Goal: Navigation & Orientation: Go to known website

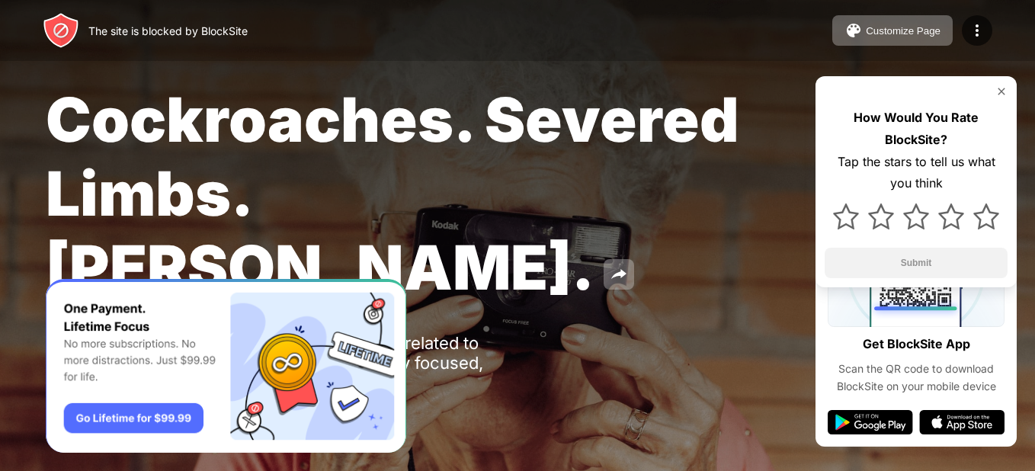
click at [394, 255] on div "Cockroaches. Severed Limbs. John Goodman. Oops! www.xnxx.com is unavailable as …" at bounding box center [517, 260] width 1035 height 520
drag, startPoint x: 719, startPoint y: 1, endPoint x: 696, endPoint y: 319, distance: 318.6
click at [696, 319] on div "Cockroaches. Severed Limbs. John Goodman. Oops! www.xnxx.com is unavailable as …" at bounding box center [517, 260] width 1035 height 520
click at [105, 36] on div "The site is blocked by BlockSite" at bounding box center [167, 30] width 159 height 13
click at [68, 33] on img at bounding box center [61, 30] width 37 height 37
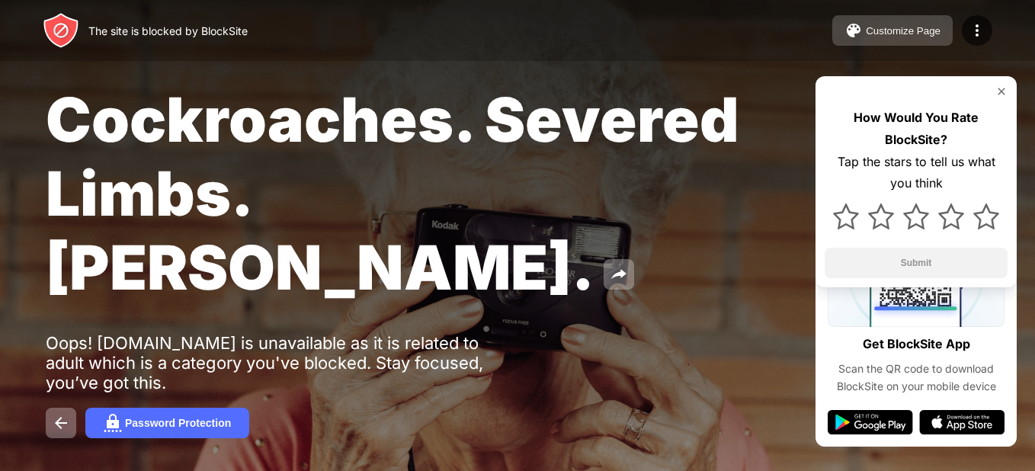
click at [895, 31] on div "Customize Page" at bounding box center [903, 30] width 75 height 11
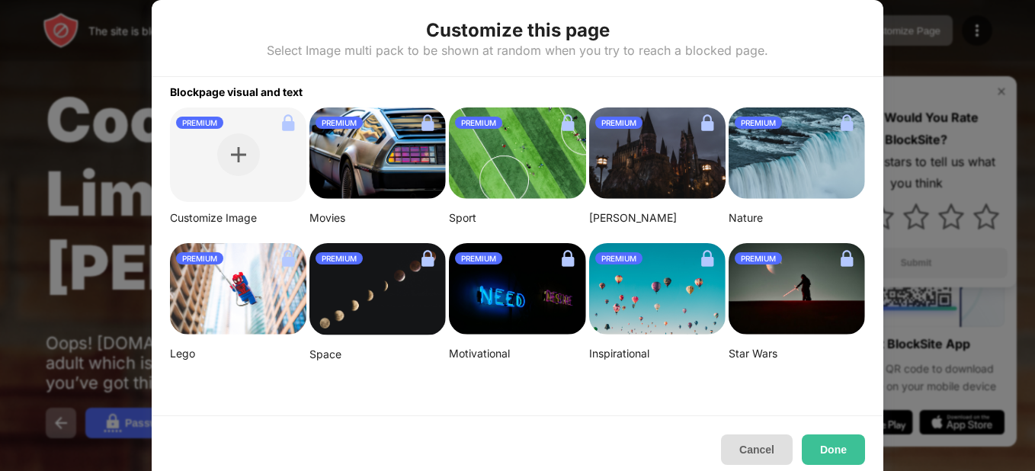
click at [748, 439] on button "Cancel" at bounding box center [757, 449] width 72 height 30
